Goal: Task Accomplishment & Management: Contribute content

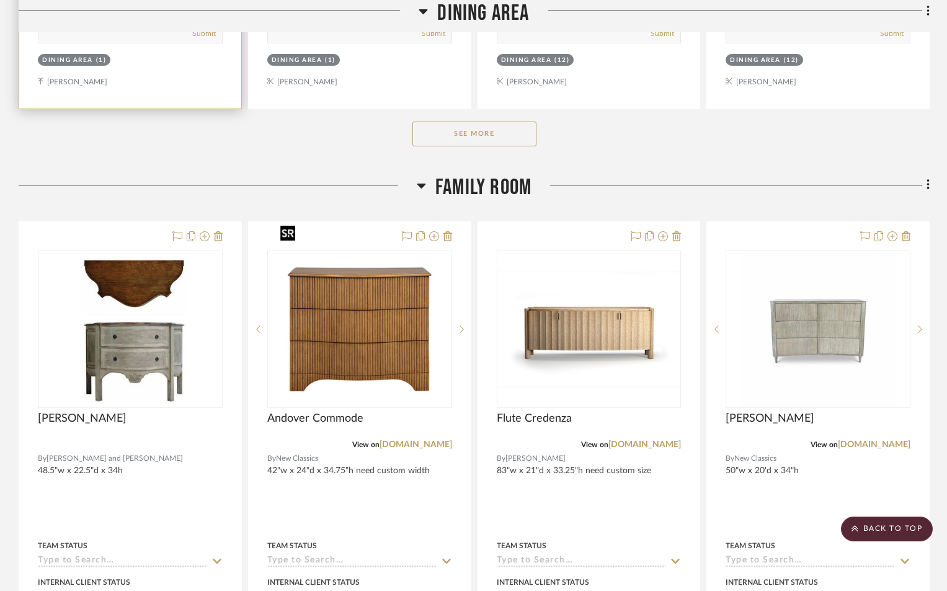
scroll to position [4287, 0]
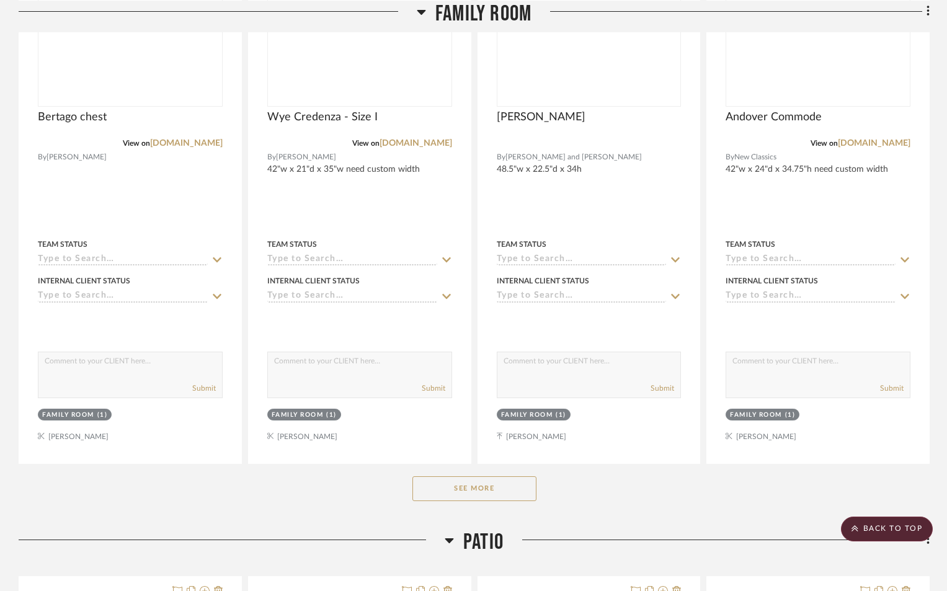
scroll to position [4715, 0]
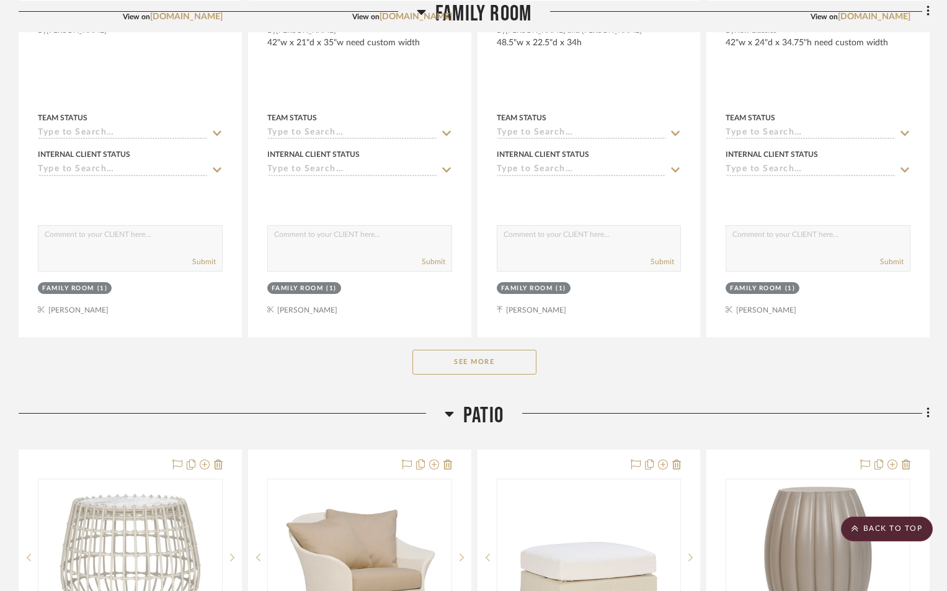
click at [455, 350] on button "See More" at bounding box center [475, 362] width 124 height 25
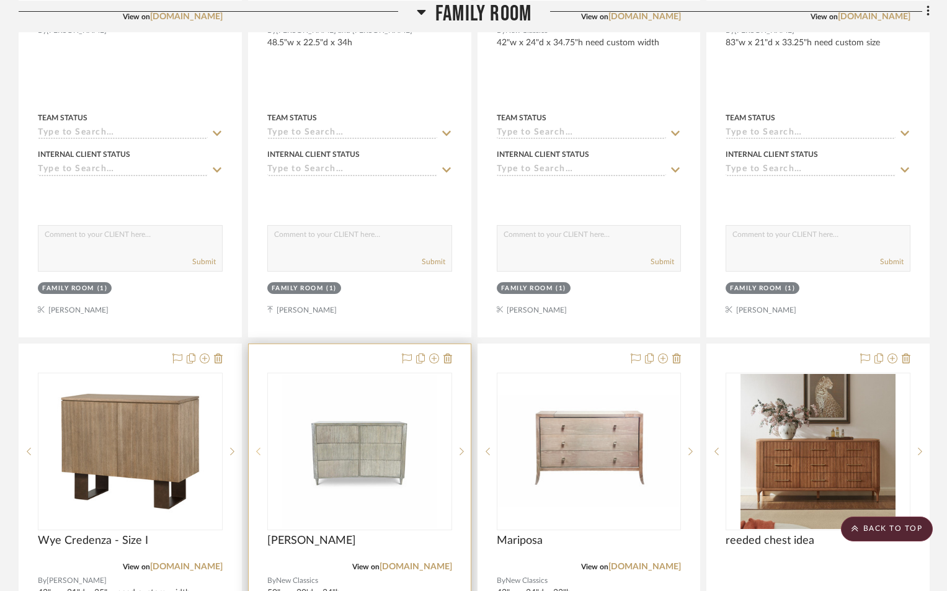
click at [259, 392] on div at bounding box center [258, 452] width 19 height 158
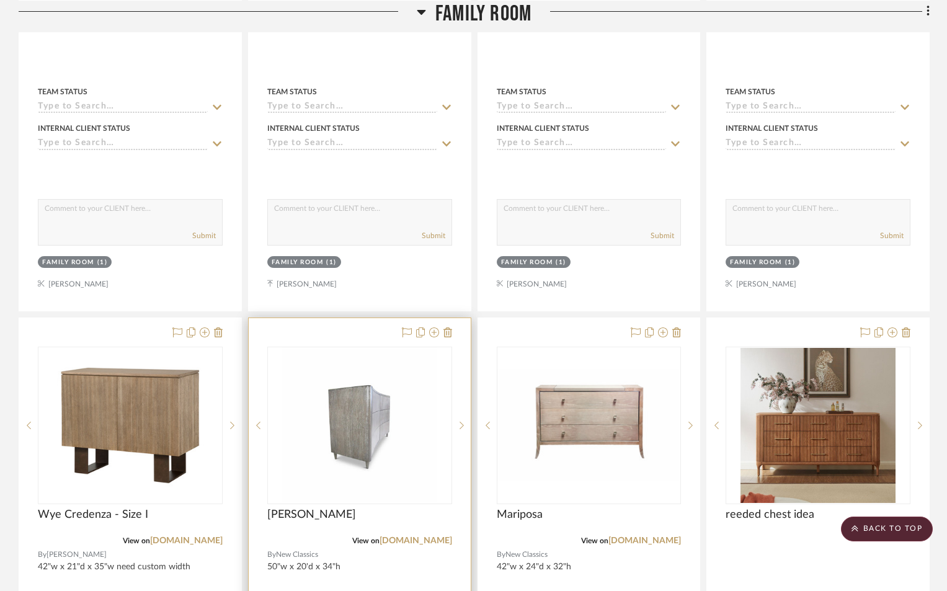
scroll to position [4747, 0]
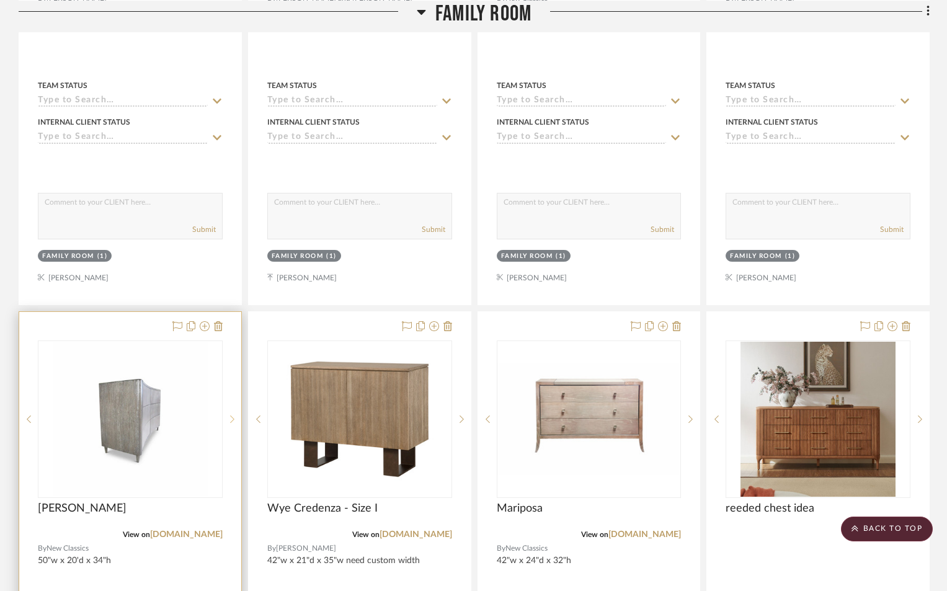
click at [231, 416] on icon at bounding box center [232, 419] width 4 height 7
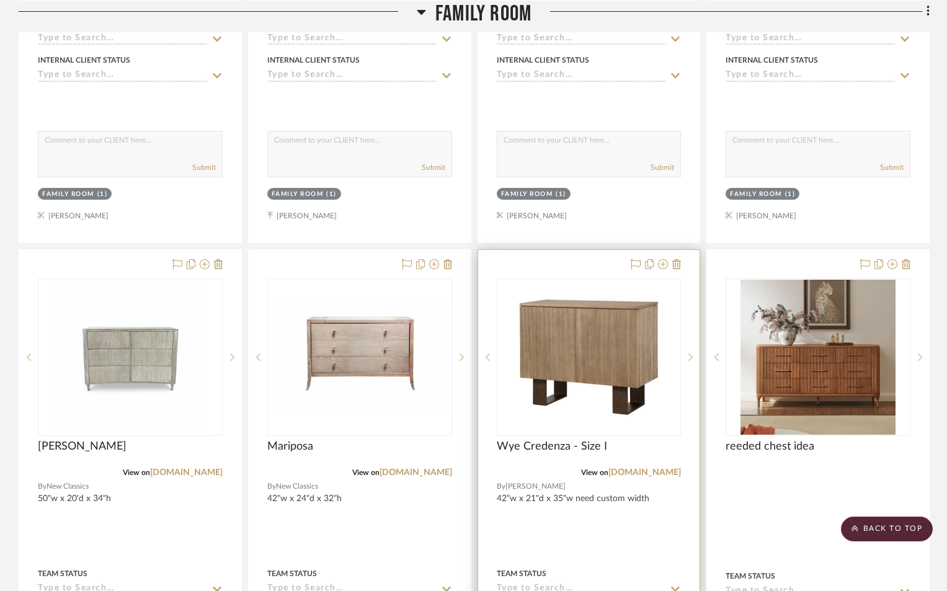
scroll to position [4375, 0]
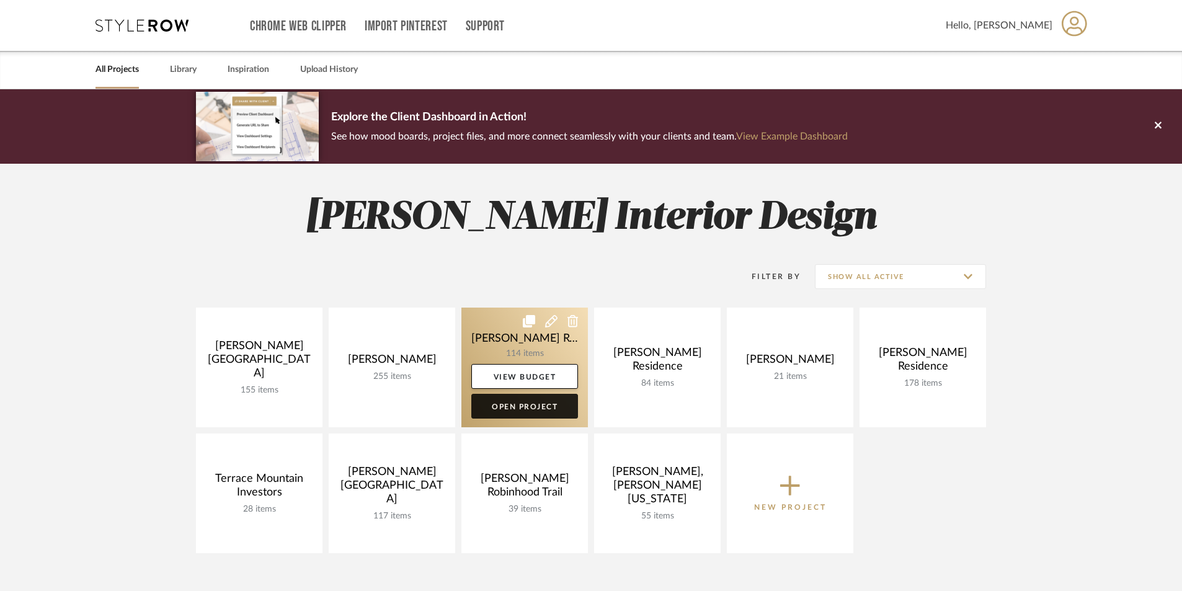
click at [502, 403] on link "Open Project" at bounding box center [525, 406] width 107 height 25
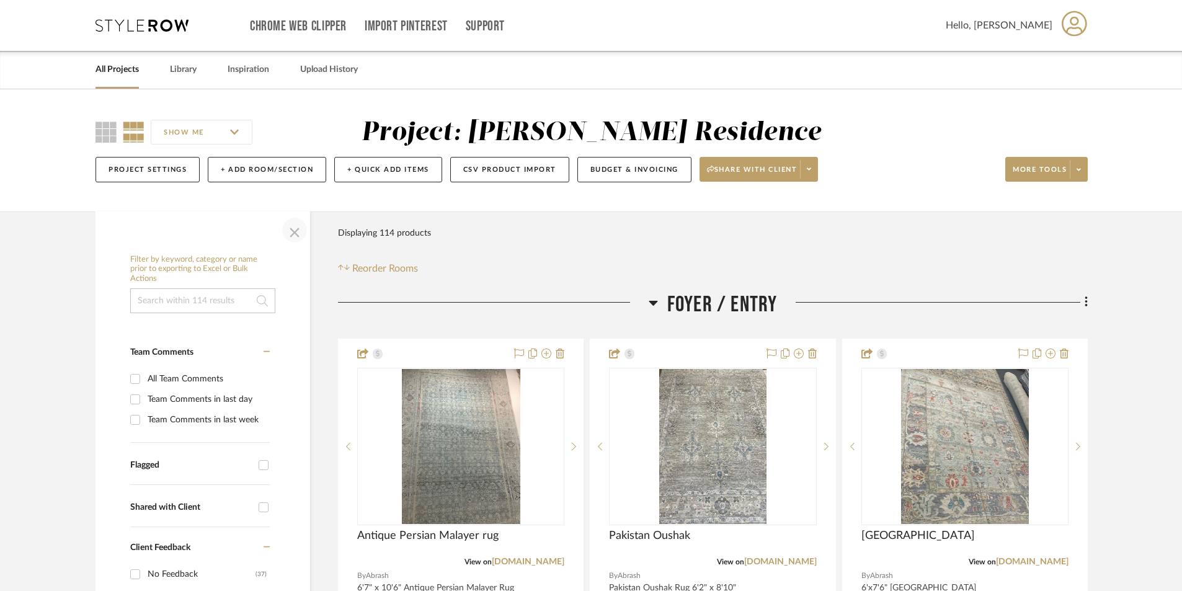
click at [291, 230] on span "button" at bounding box center [295, 230] width 30 height 30
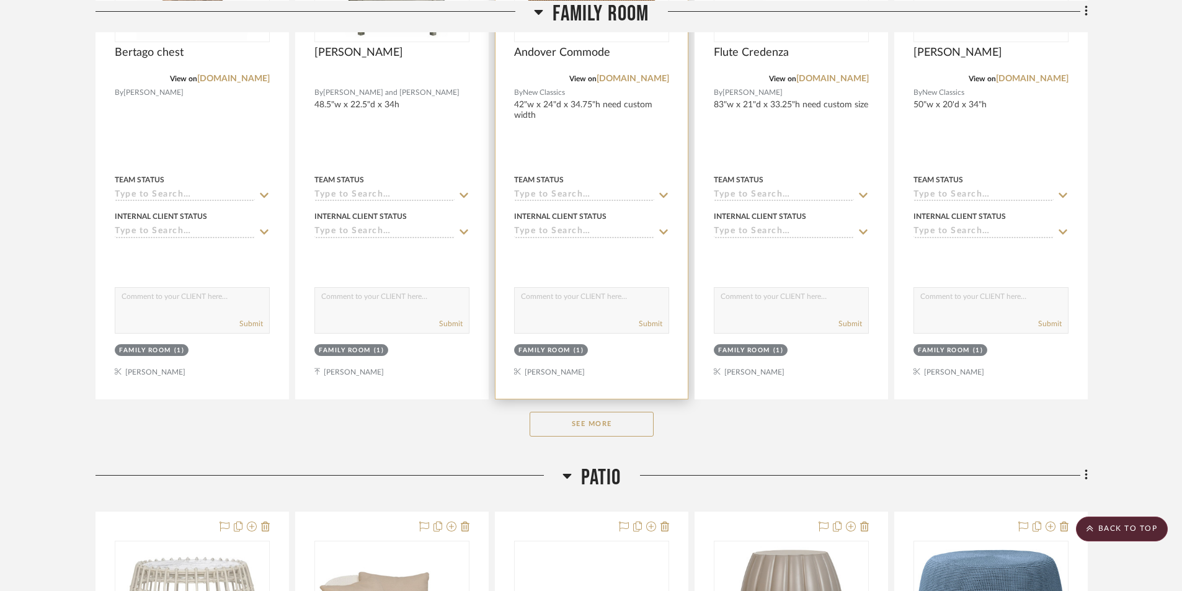
scroll to position [4591, 0]
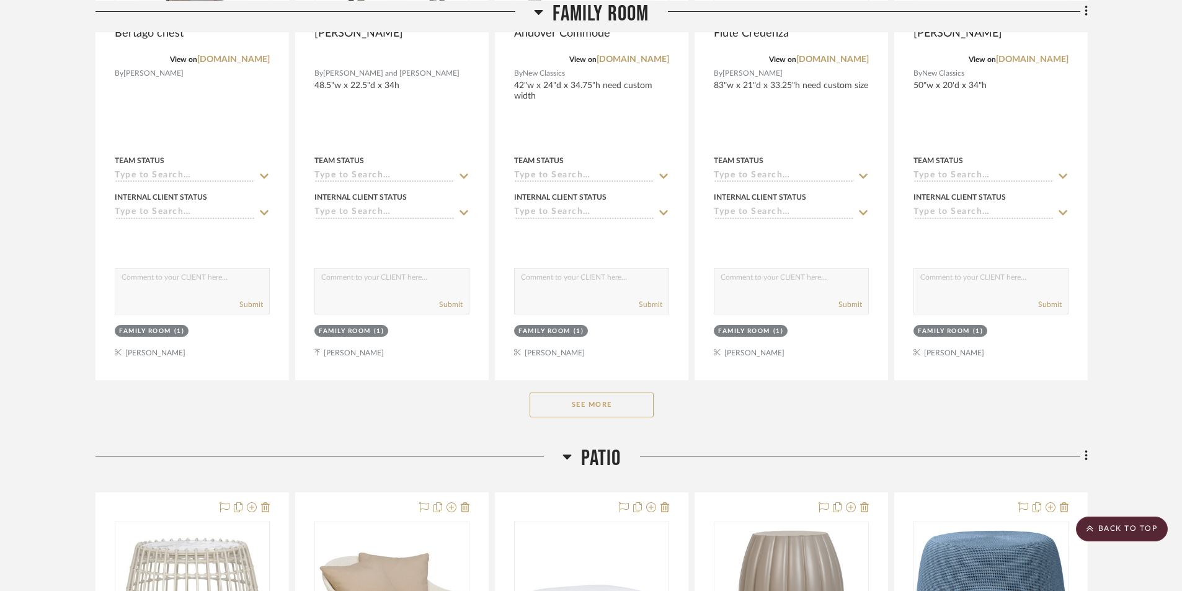
click at [573, 406] on button "See More" at bounding box center [592, 405] width 124 height 25
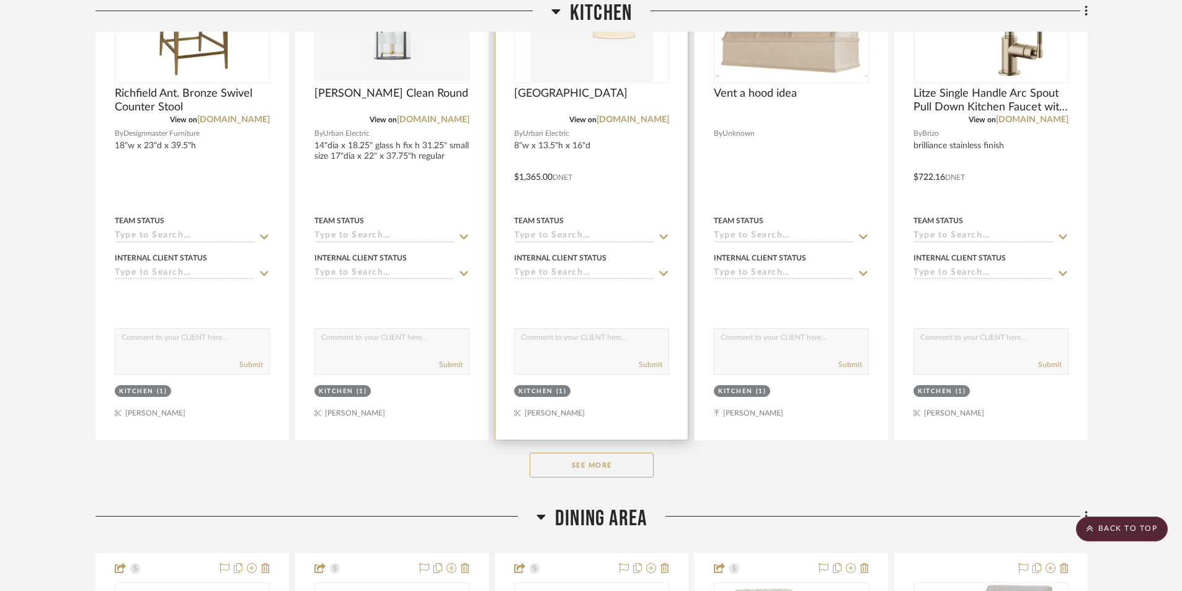
scroll to position [3412, 0]
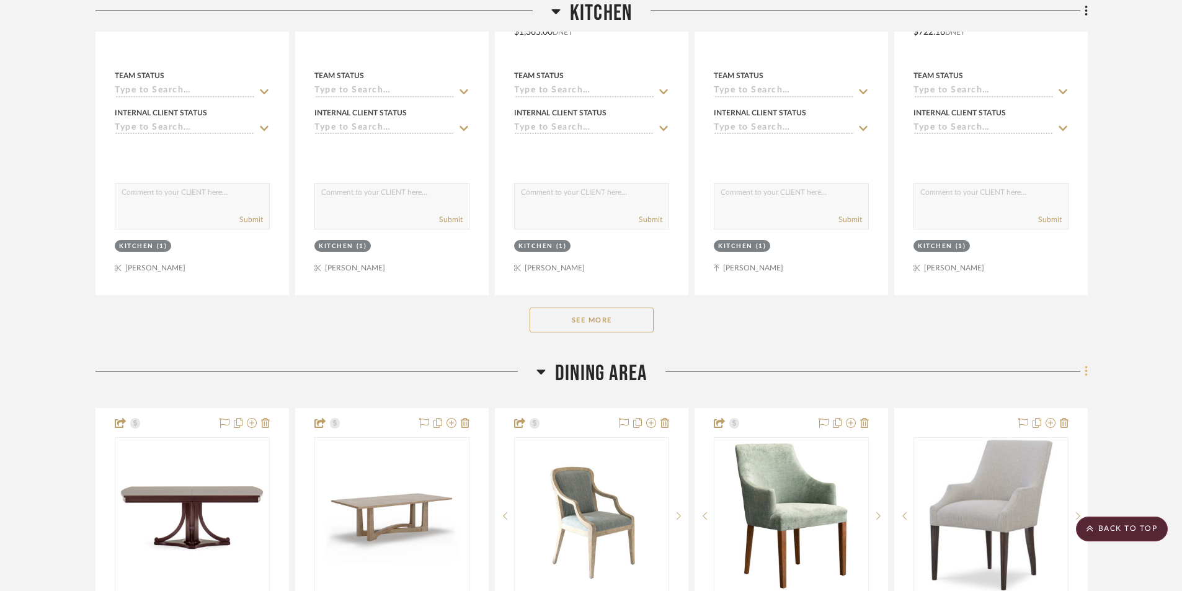
click at [1088, 372] on icon at bounding box center [1086, 371] width 2 height 11
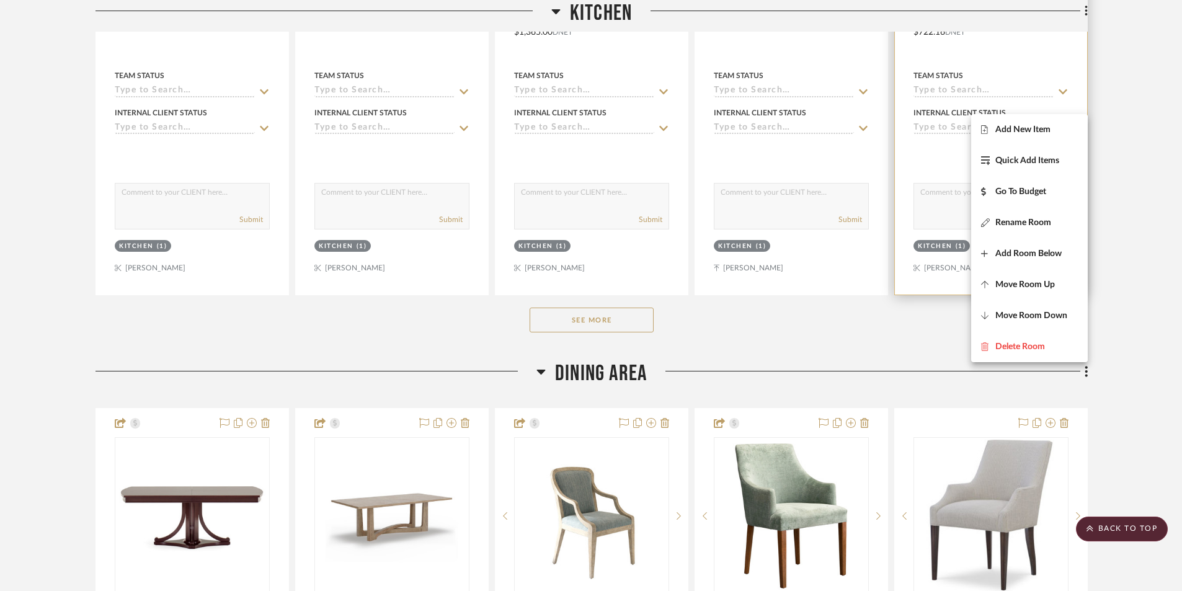
click at [1011, 132] on span "Add New Item" at bounding box center [1023, 130] width 55 height 11
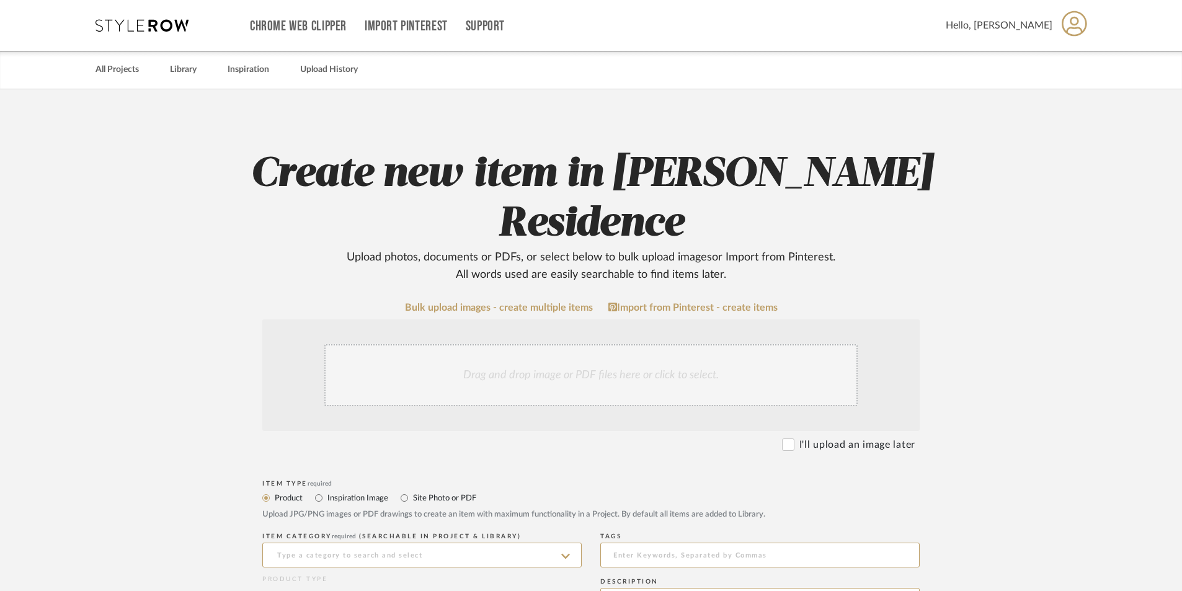
click at [512, 344] on div "Drag and drop image or PDF files here or click to select." at bounding box center [591, 375] width 534 height 62
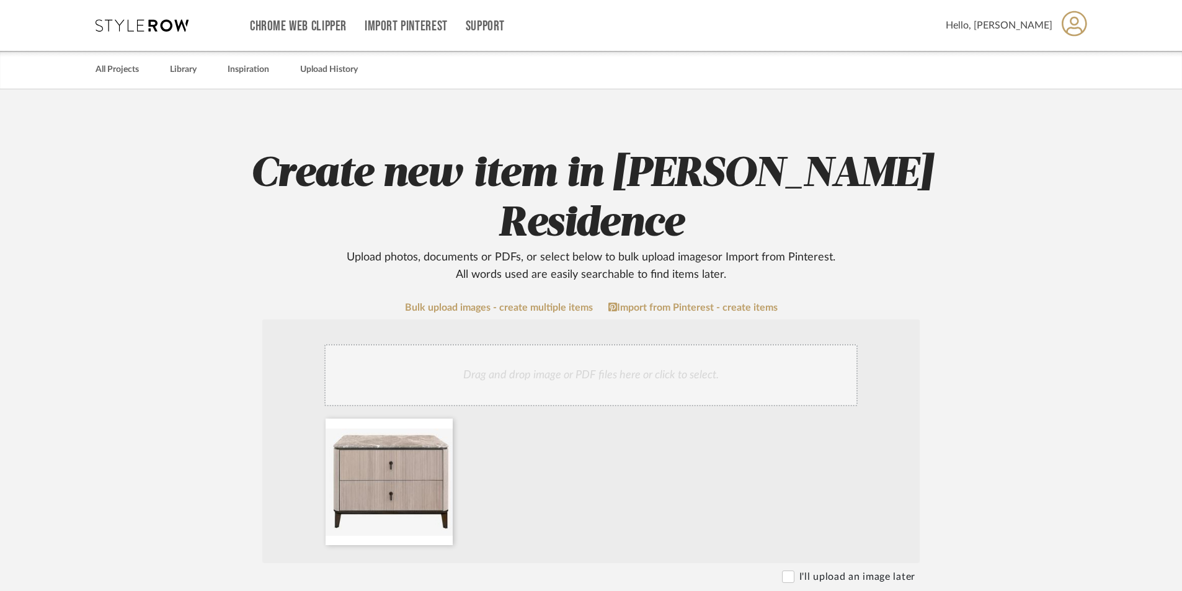
click at [510, 344] on div "Drag and drop image or PDF files here or click to select." at bounding box center [591, 375] width 534 height 62
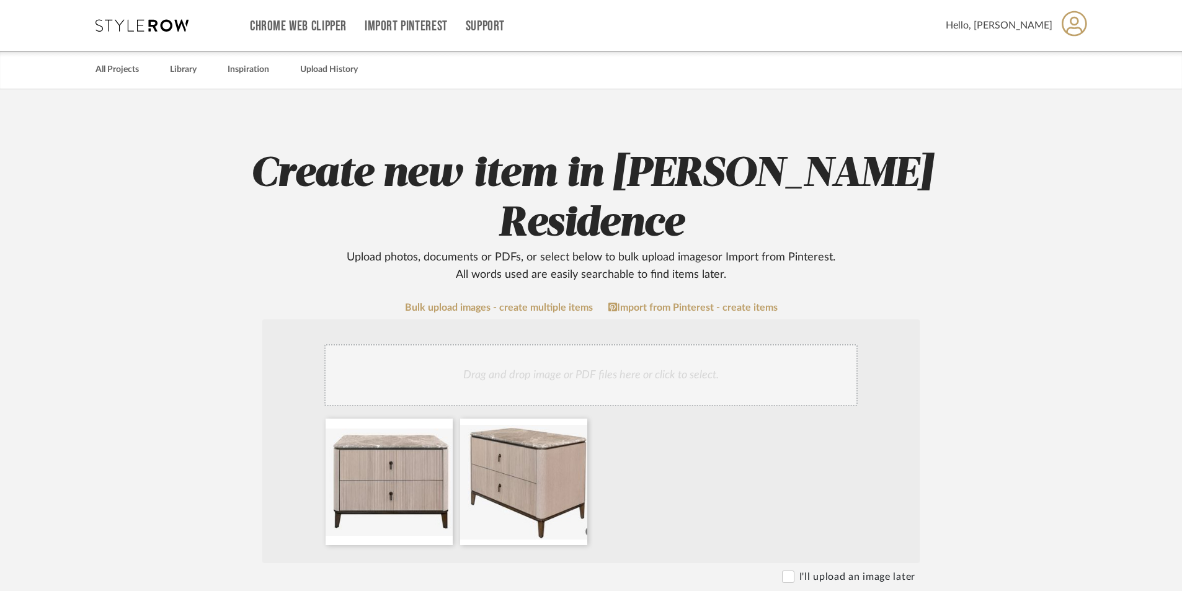
click at [557, 344] on div "Drag and drop image or PDF files here or click to select." at bounding box center [591, 375] width 534 height 62
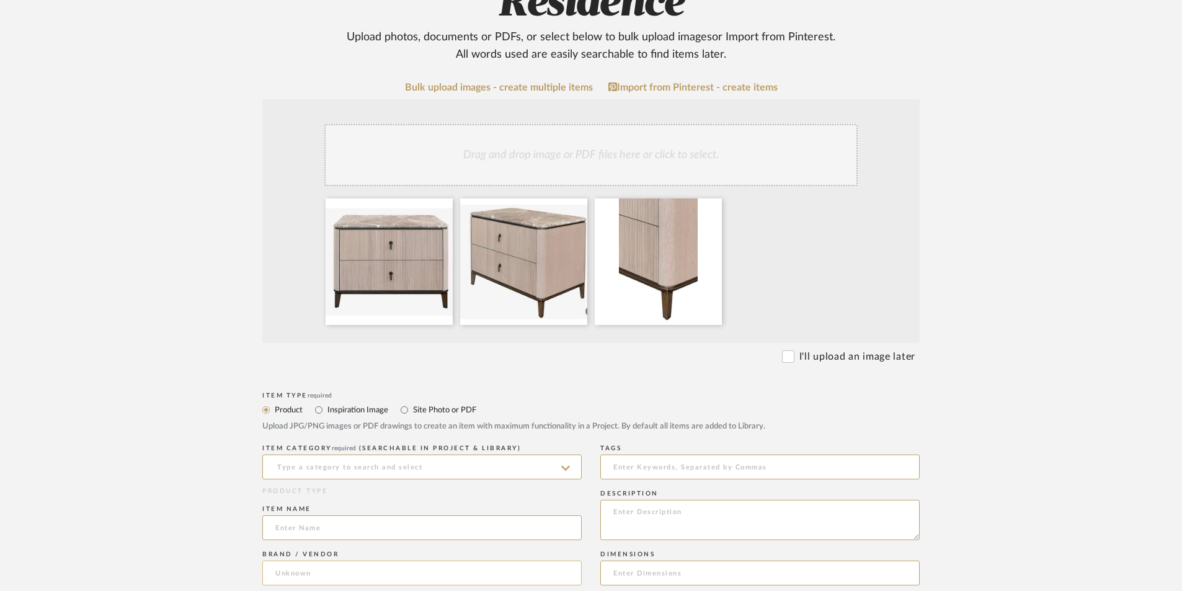
scroll to position [310, 0]
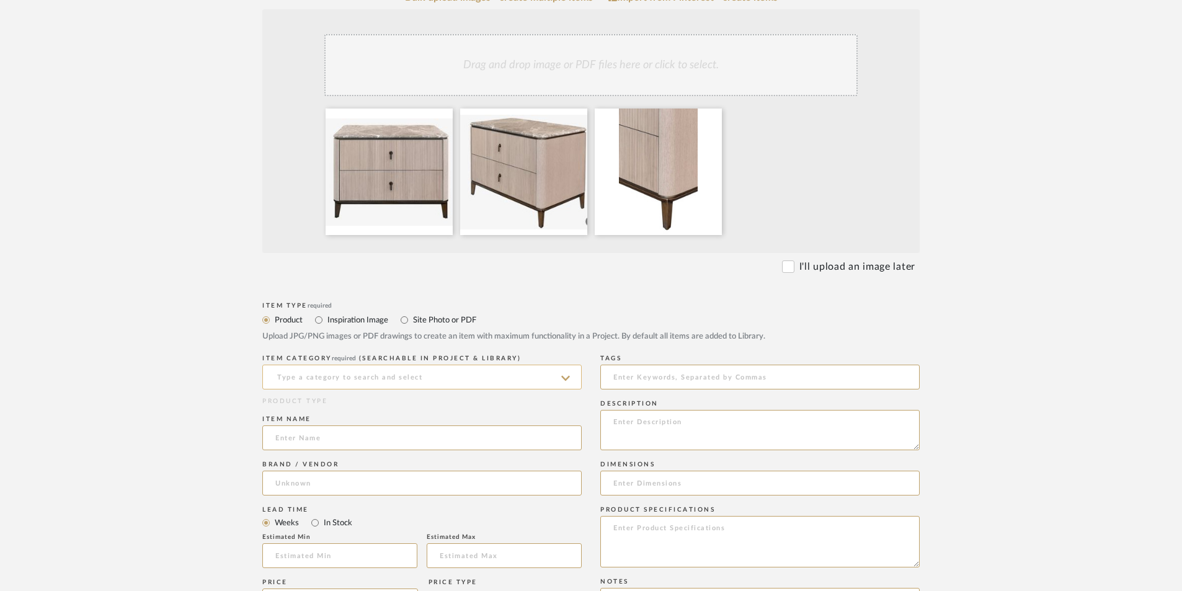
click at [391, 365] on input at bounding box center [422, 377] width 320 height 25
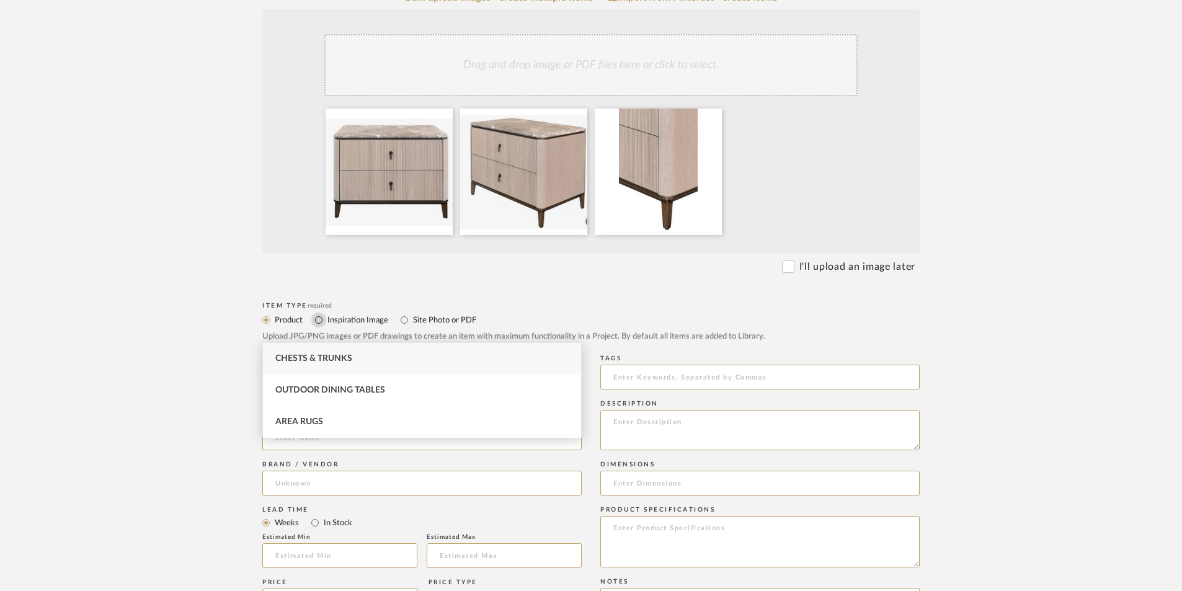
click at [323, 313] on input "Inspiration Image" at bounding box center [318, 320] width 15 height 15
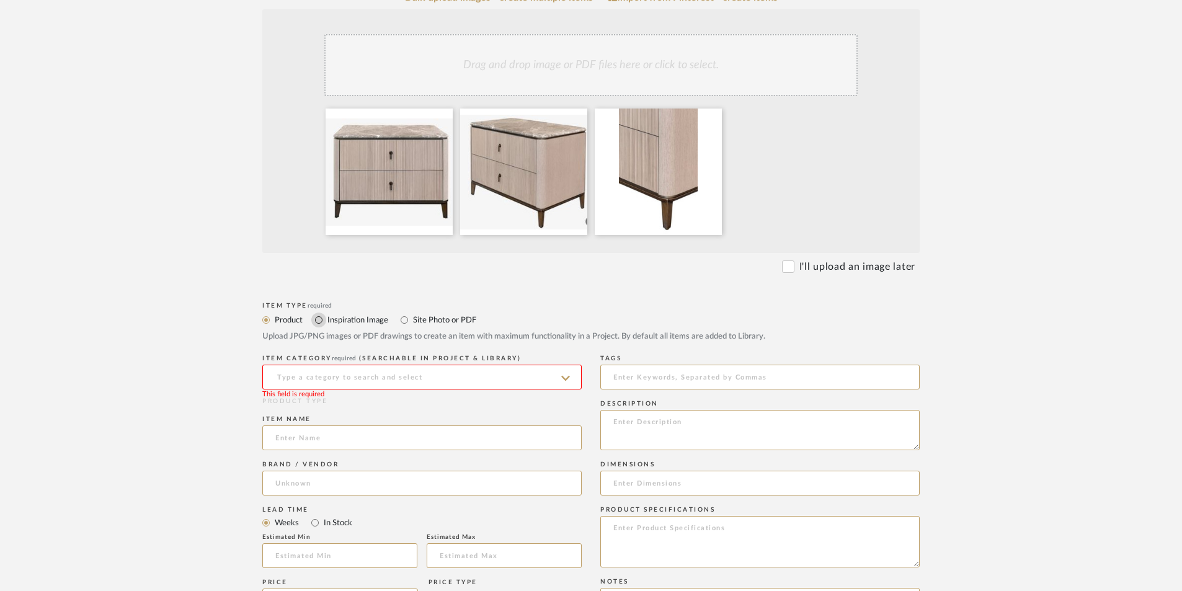
click at [323, 313] on input "Inspiration Image" at bounding box center [318, 320] width 15 height 15
radio input "true"
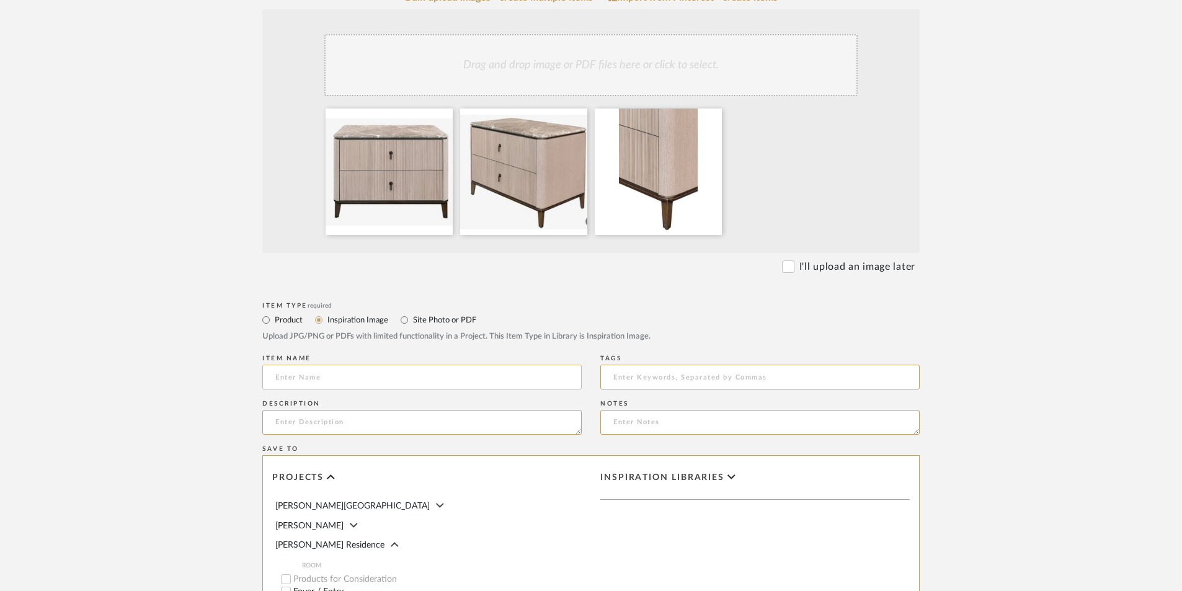
click at [347, 365] on input at bounding box center [422, 377] width 320 height 25
type input "Reeded chest for Family room"
click at [288, 548] on input "Dining Area" at bounding box center [286, 554] width 12 height 12
click at [285, 561] on input "Family Room" at bounding box center [286, 567] width 12 height 12
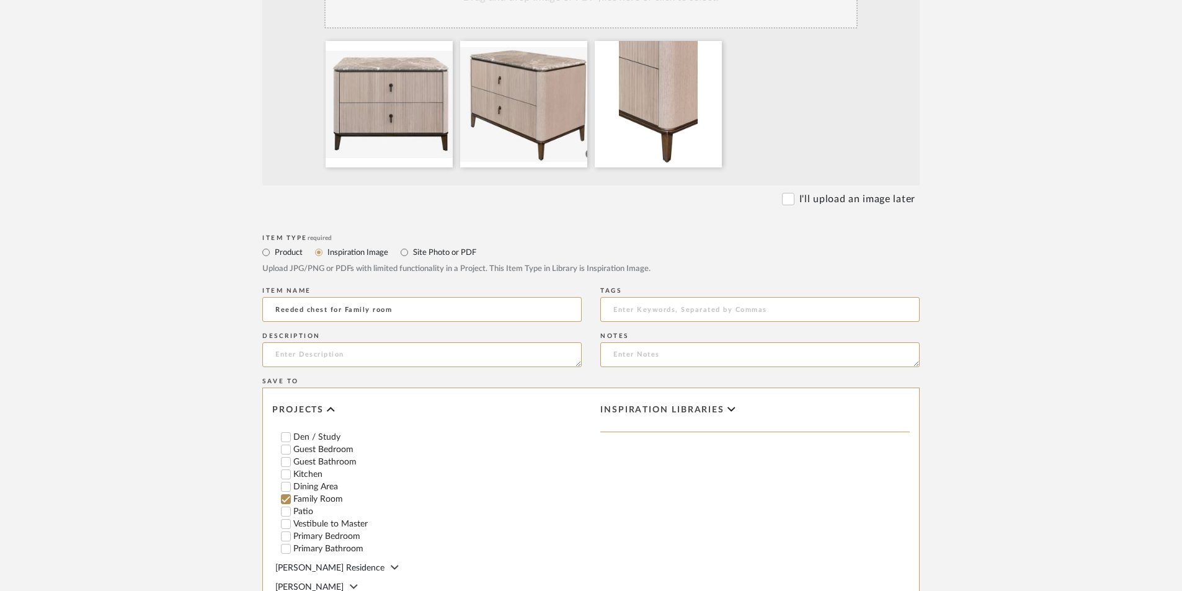
scroll to position [557, 0]
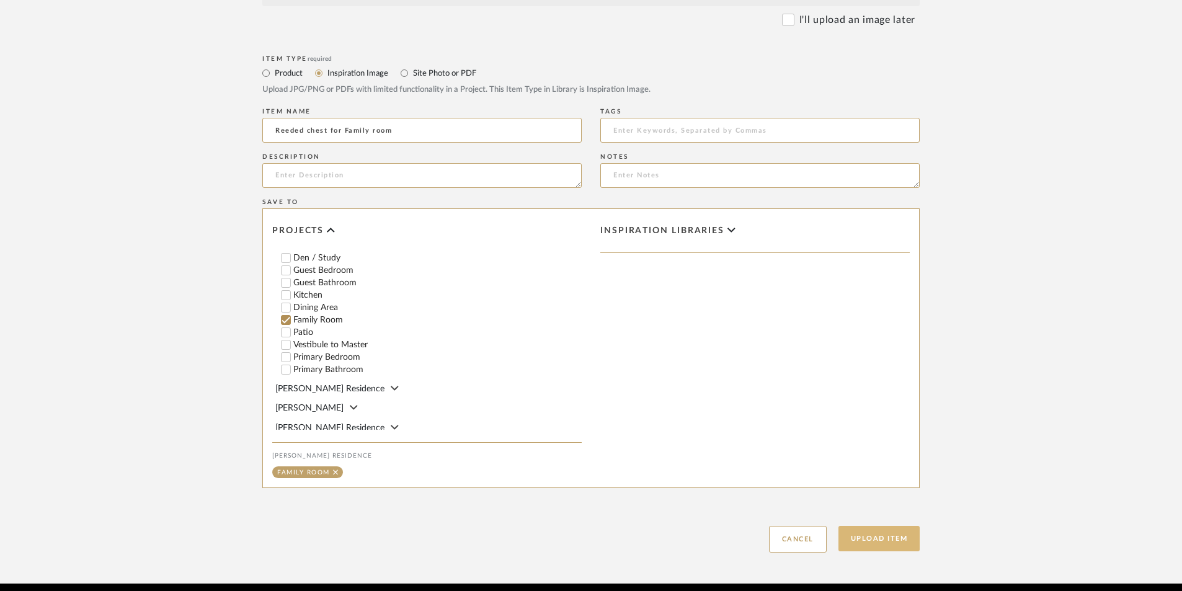
click at [865, 526] on button "Upload Item" at bounding box center [880, 538] width 82 height 25
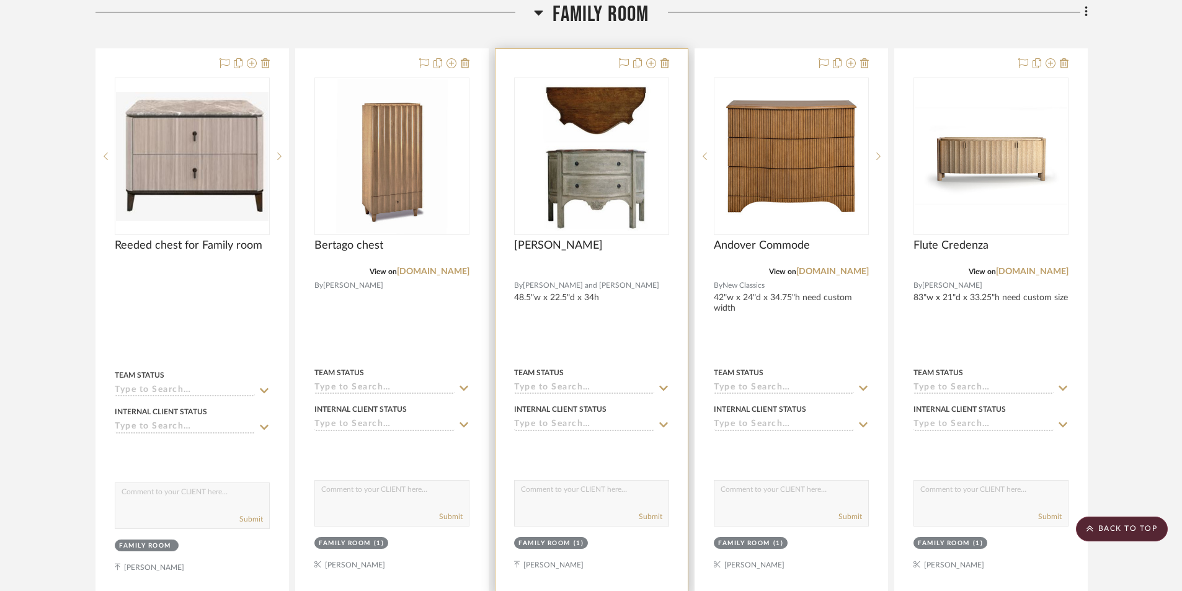
scroll to position [4375, 0]
